Goal: Task Accomplishment & Management: Manage account settings

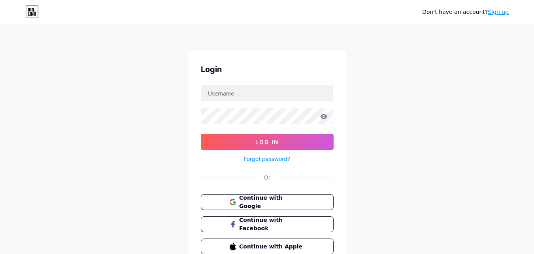
click at [354, 41] on div "Don't have an account? Sign up Login Log In Forgot password? Or Continue with G…" at bounding box center [267, 146] width 534 height 292
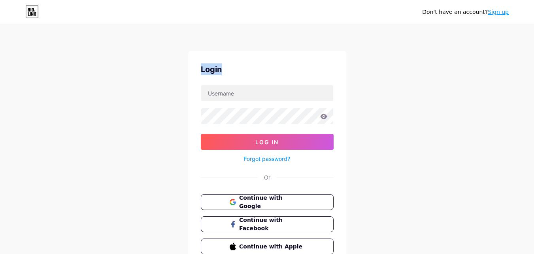
click at [354, 41] on div "Don't have an account? Sign up Login Log In Forgot password? Or Continue with G…" at bounding box center [267, 146] width 534 height 292
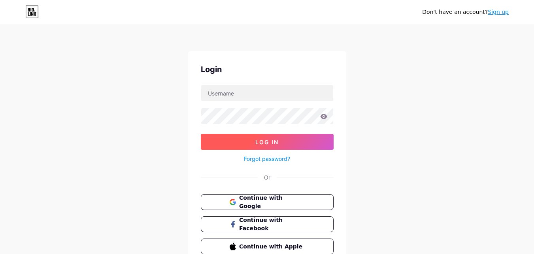
click at [280, 140] on button "Log In" at bounding box center [267, 142] width 133 height 16
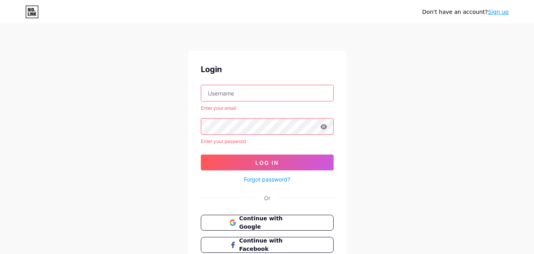
click at [261, 95] on input "text" at bounding box center [267, 93] width 132 height 16
click at [267, 222] on span "Continue with Google" at bounding box center [272, 222] width 66 height 17
click at [299, 161] on button "Log In" at bounding box center [267, 162] width 133 height 16
click at [259, 91] on input "text" at bounding box center [267, 93] width 132 height 16
click at [265, 93] on input "text" at bounding box center [267, 93] width 132 height 16
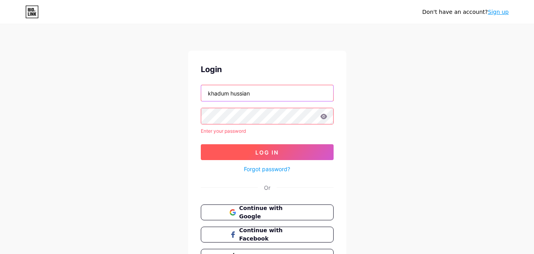
type input "khadum hussian"
click at [275, 150] on span "Log In" at bounding box center [267, 152] width 23 height 7
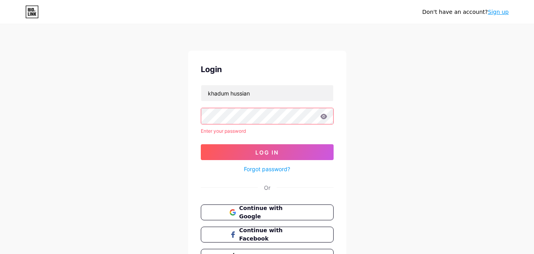
click at [264, 167] on link "Forgot password?" at bounding box center [267, 169] width 46 height 8
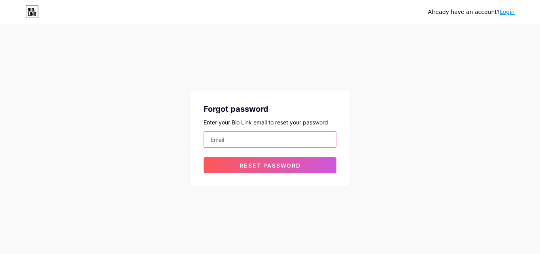
click at [246, 142] on input "email" at bounding box center [270, 139] width 132 height 16
click at [302, 36] on div "Already have an account? Login Forgot password Enter your Bio Link email to res…" at bounding box center [270, 105] width 540 height 211
click at [243, 143] on input "email" at bounding box center [270, 139] width 132 height 16
paste input "[EMAIL_ADDRESS][DOMAIN_NAME]"
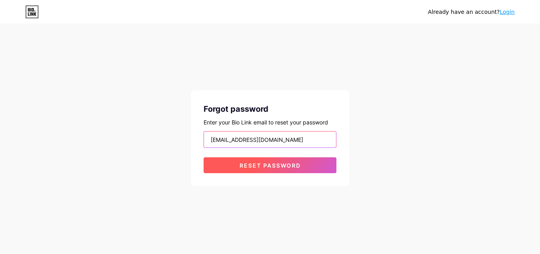
type input "[EMAIL_ADDRESS][DOMAIN_NAME]"
click at [270, 165] on span "Reset password" at bounding box center [270, 165] width 61 height 7
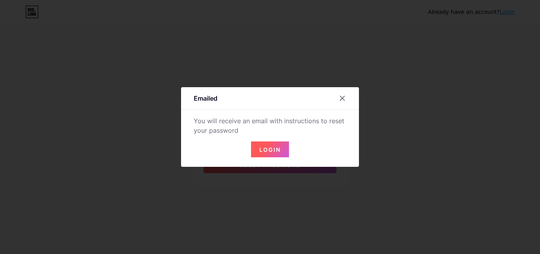
click at [271, 146] on span "Login" at bounding box center [269, 149] width 21 height 7
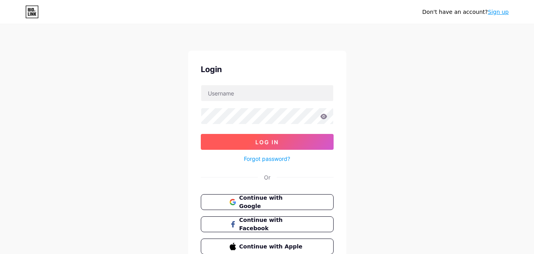
click at [262, 137] on button "Log In" at bounding box center [267, 142] width 133 height 16
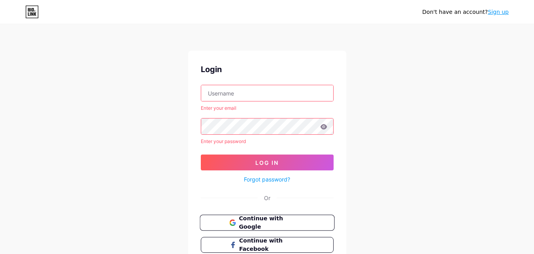
click at [274, 218] on span "Continue with Google" at bounding box center [272, 222] width 66 height 17
